Goal: Find contact information: Obtain details needed to contact an individual or organization

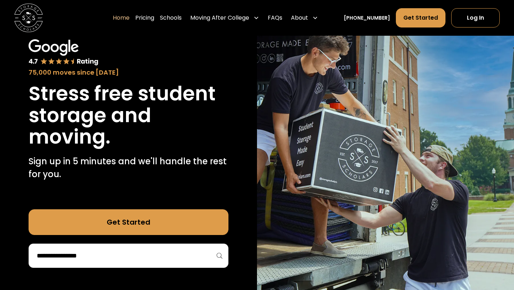
scroll to position [45, 0]
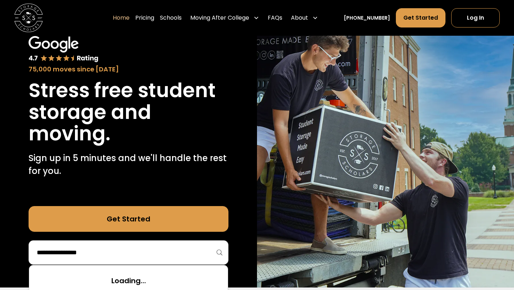
click at [197, 250] on input "search" at bounding box center [128, 252] width 185 height 12
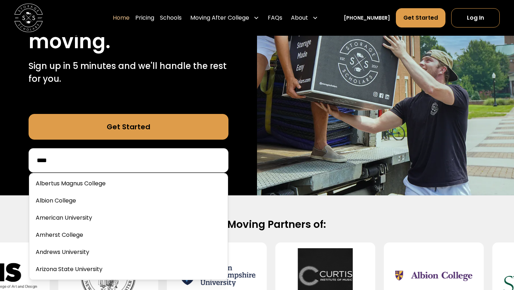
scroll to position [0, 0]
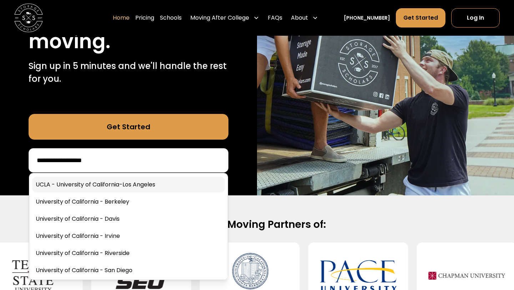
type input "**********"
click at [178, 181] on link at bounding box center [128, 185] width 193 height 16
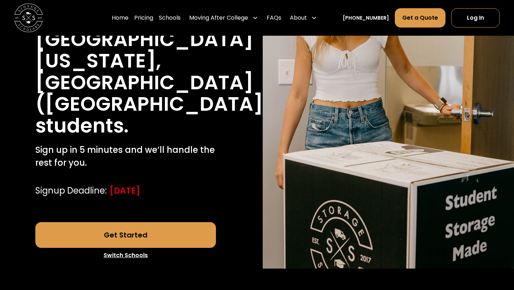
scroll to position [154, 0]
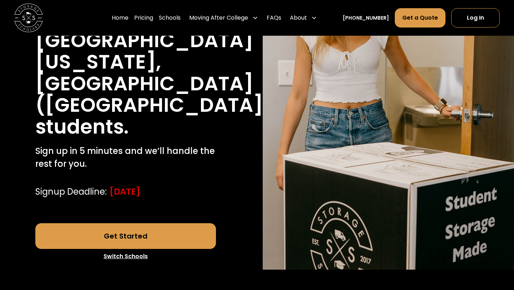
click at [179, 223] on link "Get Started" at bounding box center [125, 236] width 181 height 26
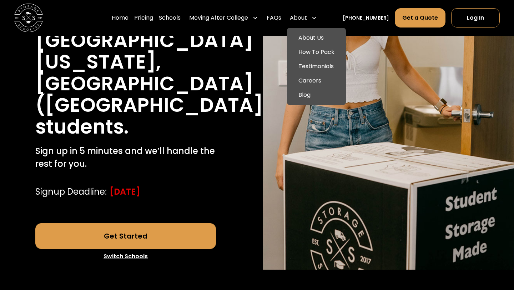
click at [307, 19] on div "About" at bounding box center [298, 18] width 17 height 9
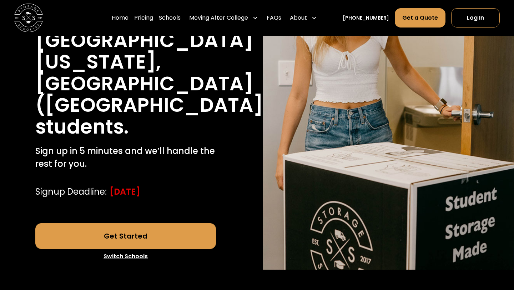
click at [307, 19] on div "About" at bounding box center [298, 18] width 17 height 9
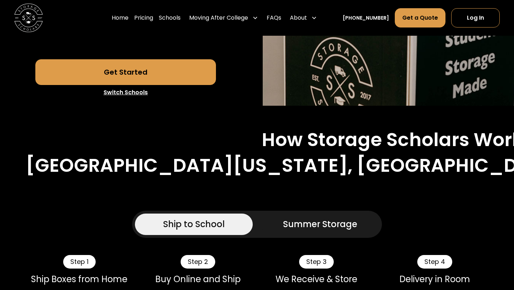
scroll to position [325, 0]
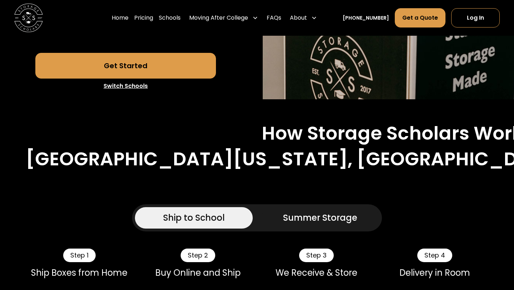
click at [345, 211] on div "Summer Storage" at bounding box center [320, 217] width 74 height 13
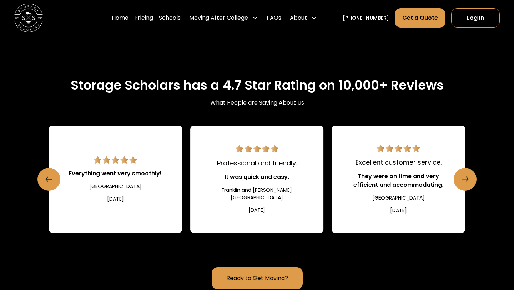
scroll to position [1162, 0]
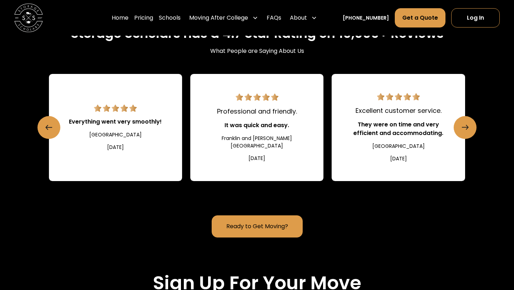
click at [263, 215] on link "Ready to Get Moving?" at bounding box center [256, 226] width 91 height 22
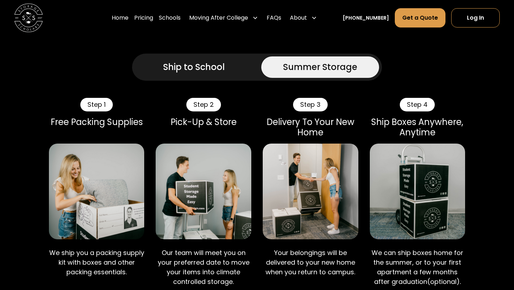
scroll to position [475, 0]
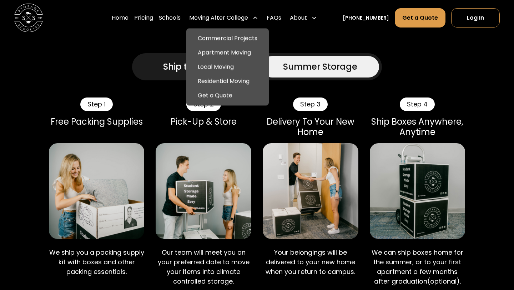
click at [232, 21] on div "Moving After College" at bounding box center [218, 18] width 59 height 9
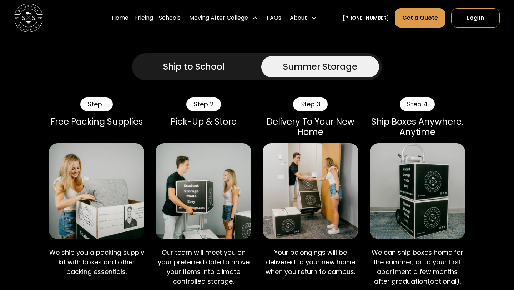
click at [228, 15] on div "Moving After College" at bounding box center [218, 18] width 59 height 9
click at [153, 13] on link "Pricing" at bounding box center [143, 18] width 19 height 20
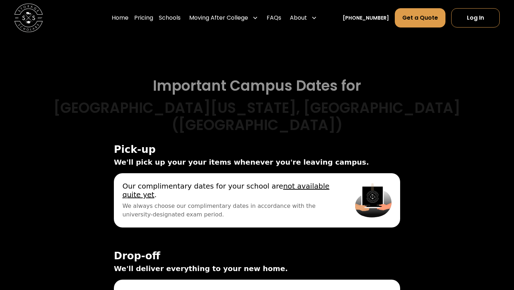
scroll to position [2657, 0]
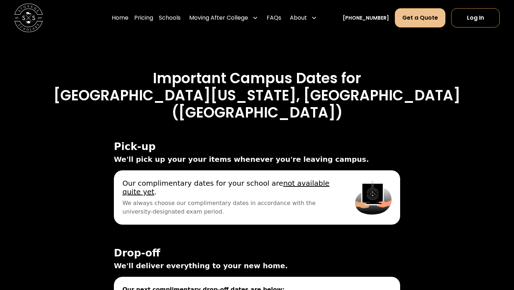
click at [410, 16] on link "Get a Quote" at bounding box center [419, 17] width 51 height 19
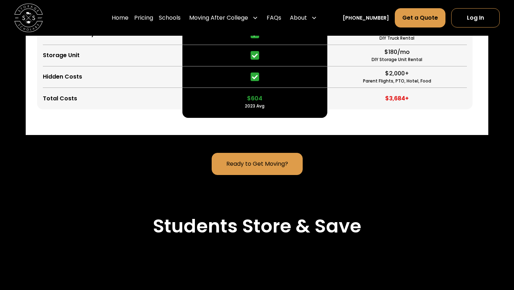
scroll to position [1805, 0]
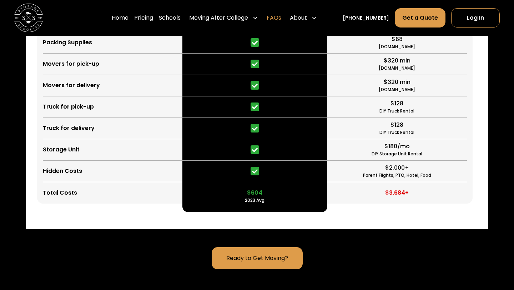
click at [281, 20] on link "FAQs" at bounding box center [273, 18] width 15 height 20
click at [306, 18] on div "About" at bounding box center [298, 18] width 17 height 9
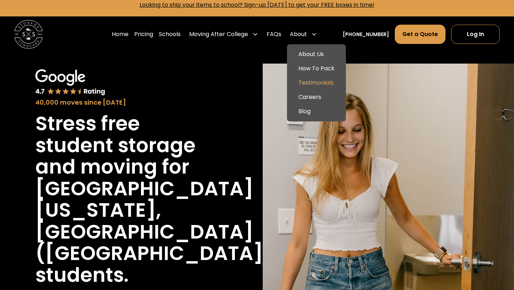
scroll to position [0, 0]
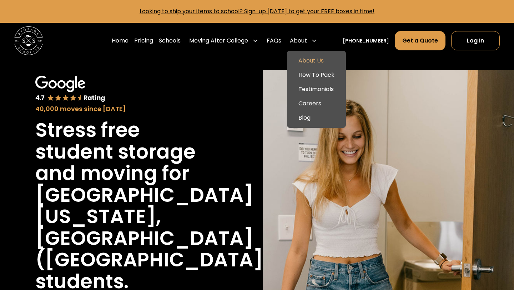
click at [323, 61] on link "About Us" at bounding box center [316, 60] width 53 height 14
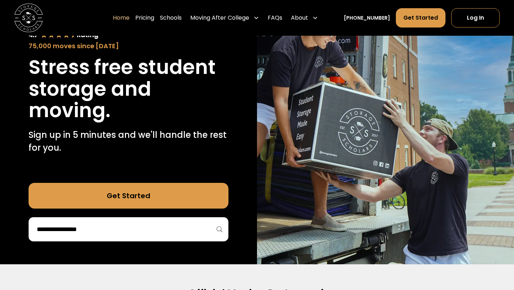
scroll to position [113, 0]
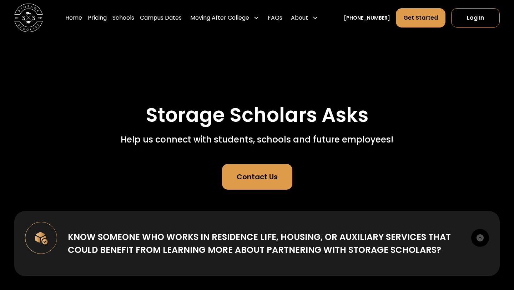
click at [262, 178] on div "Contact Us" at bounding box center [256, 176] width 41 height 11
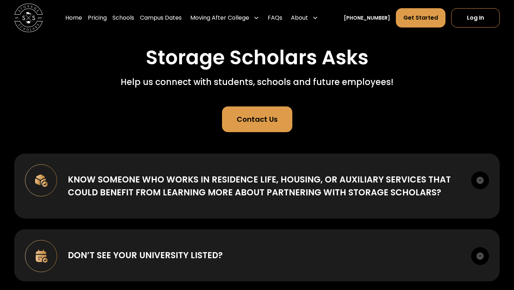
scroll to position [56, 0]
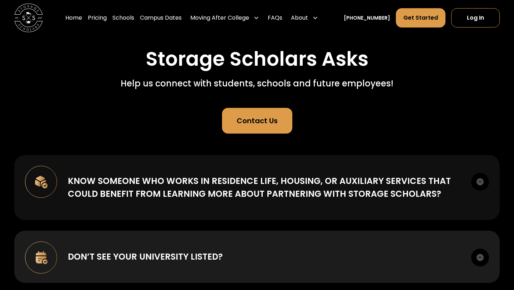
click at [313, 186] on div "Know someone who works in Residence Life, Housing, or Auxiliary Services that c…" at bounding box center [264, 187] width 392 height 26
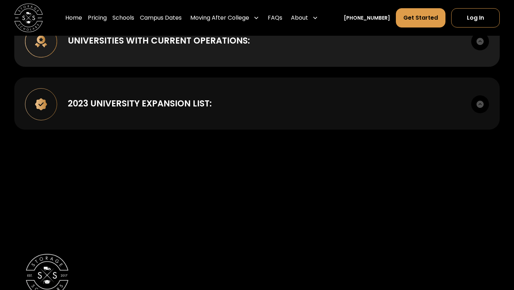
scroll to position [453, 0]
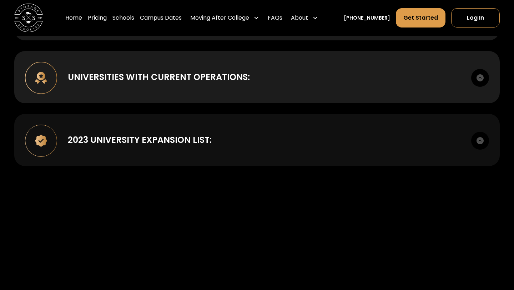
click at [323, 121] on div "2023 UNIVERSITY EXPANSION LIST: American University Babson College Belmont Univ…" at bounding box center [256, 140] width 485 height 52
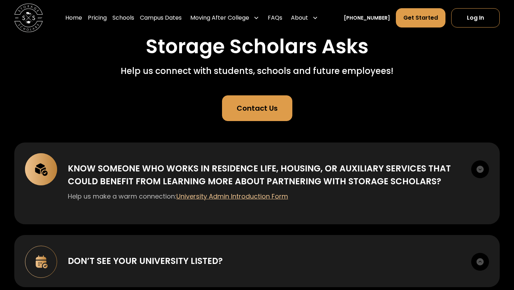
scroll to position [69, 0]
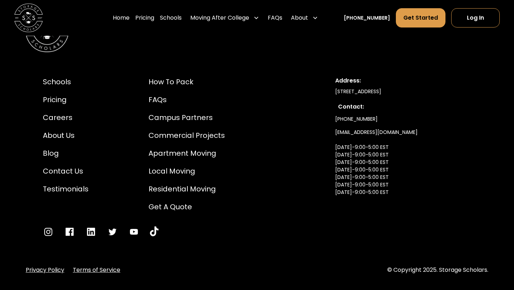
scroll to position [3843, 0]
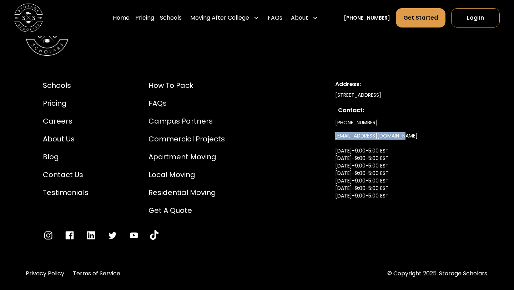
drag, startPoint x: 413, startPoint y: 124, endPoint x: 330, endPoint y: 123, distance: 82.4
click at [330, 123] on div "Schools Pricing Careers About Us Blog Contact Us Testimonials How to Pack FAQs …" at bounding box center [257, 160] width 462 height 195
copy link "[EMAIL_ADDRESS][DOMAIN_NAME]"
